Goal: Task Accomplishment & Management: Manage account settings

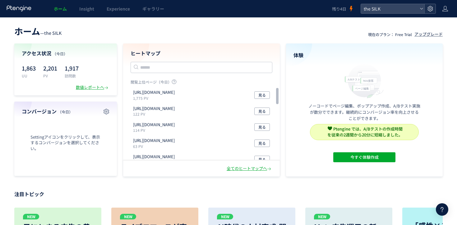
click at [430, 7] on icon at bounding box center [430, 9] width 6 height 6
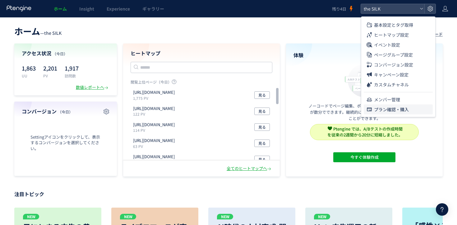
click at [415, 107] on li "プラン確認・購入" at bounding box center [398, 109] width 69 height 10
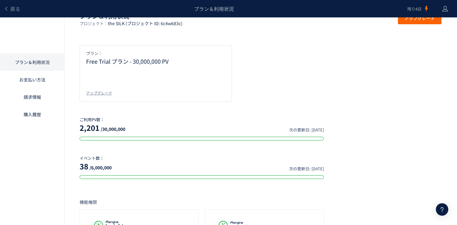
scroll to position [16, 0]
drag, startPoint x: 145, startPoint y: 135, endPoint x: 80, endPoint y: 118, distance: 67.7
click at [80, 118] on div "ご利用PV数： 2,201 /30,000,000 次の更新日: [DATE]" at bounding box center [202, 129] width 244 height 24
click at [80, 118] on p "ご利用PV数：" at bounding box center [202, 120] width 244 height 6
click at [16, 10] on span "戻る" at bounding box center [15, 8] width 10 height 7
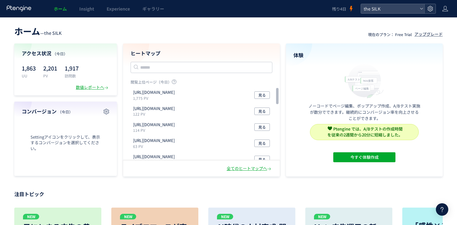
click at [427, 10] on icon at bounding box center [430, 9] width 6 height 6
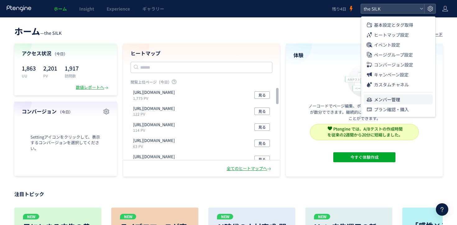
click at [392, 99] on span "メンバー管理" at bounding box center [387, 99] width 26 height 10
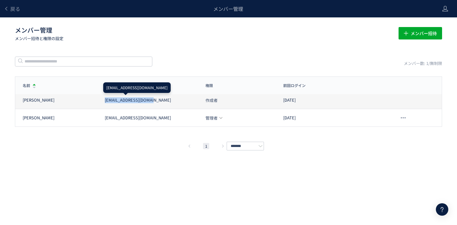
drag, startPoint x: 163, startPoint y: 100, endPoint x: 99, endPoint y: 101, distance: 64.0
click at [99, 101] on div "[EMAIL_ADDRESS][DOMAIN_NAME]" at bounding box center [147, 100] width 101 height 6
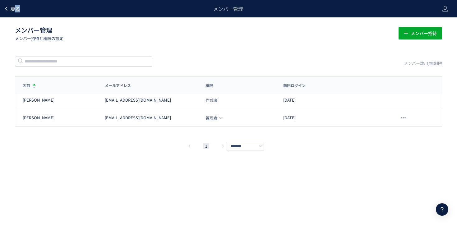
click at [17, 11] on span "戻る" at bounding box center [15, 8] width 10 height 7
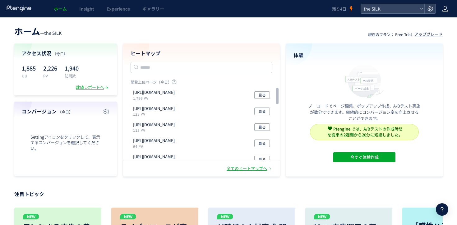
click at [445, 6] on icon at bounding box center [445, 9] width 6 height 6
click at [428, 32] on span "ログアウト" at bounding box center [425, 34] width 22 height 6
